Goal: Find specific page/section: Find specific page/section

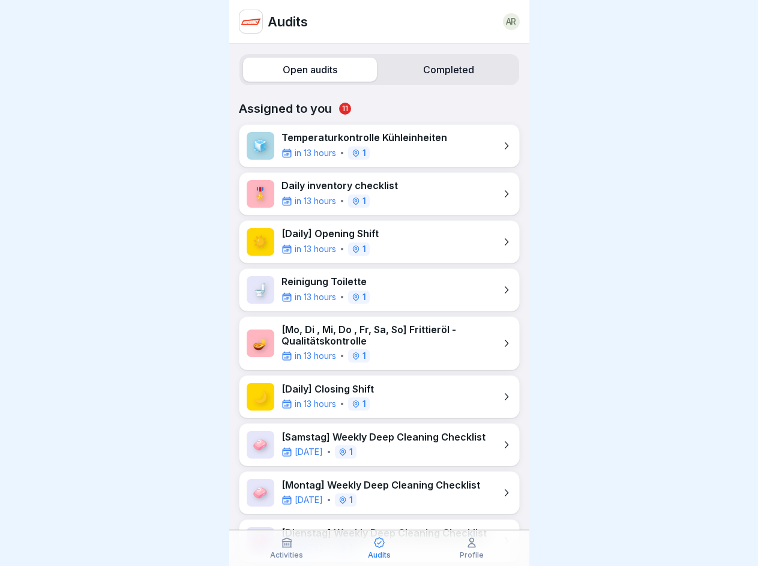
click at [307, 70] on label "Open audits" at bounding box center [310, 70] width 134 height 24
click at [441, 70] on label "Completed" at bounding box center [449, 70] width 134 height 24
click at [287, 548] on icon at bounding box center [287, 543] width 12 height 12
click at [379, 548] on icon at bounding box center [379, 543] width 12 height 12
click at [472, 548] on icon at bounding box center [472, 543] width 12 height 12
